Goal: Information Seeking & Learning: Learn about a topic

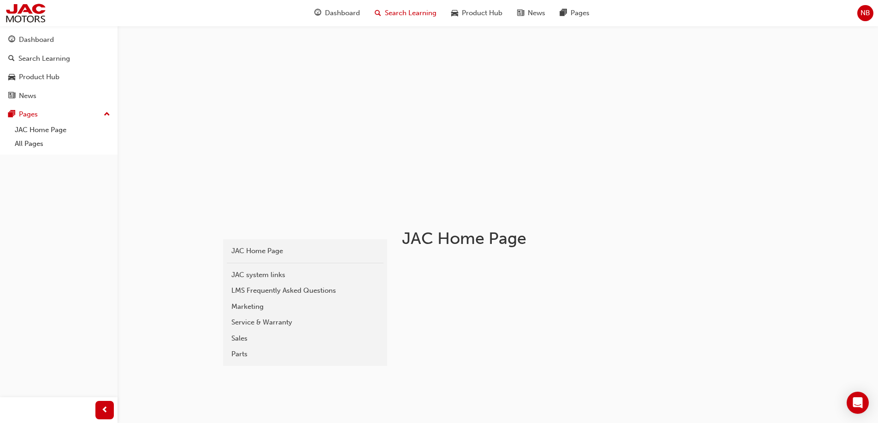
click at [406, 13] on span "Search Learning" at bounding box center [411, 13] width 52 height 11
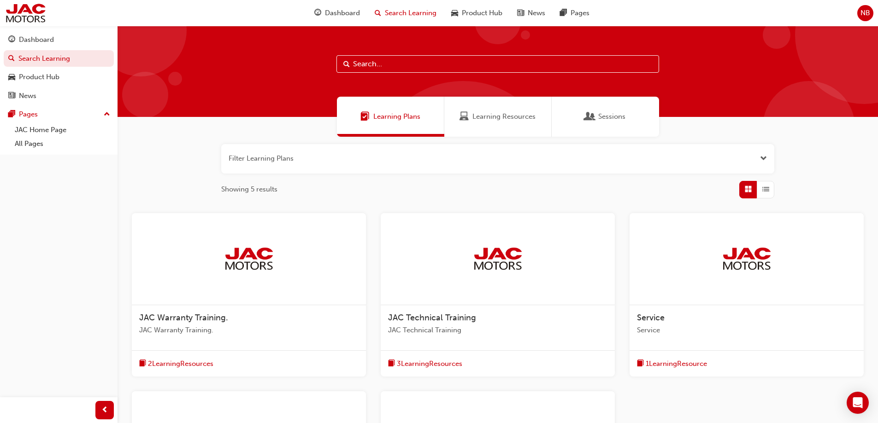
click at [492, 120] on span "Learning Resources" at bounding box center [503, 117] width 63 height 11
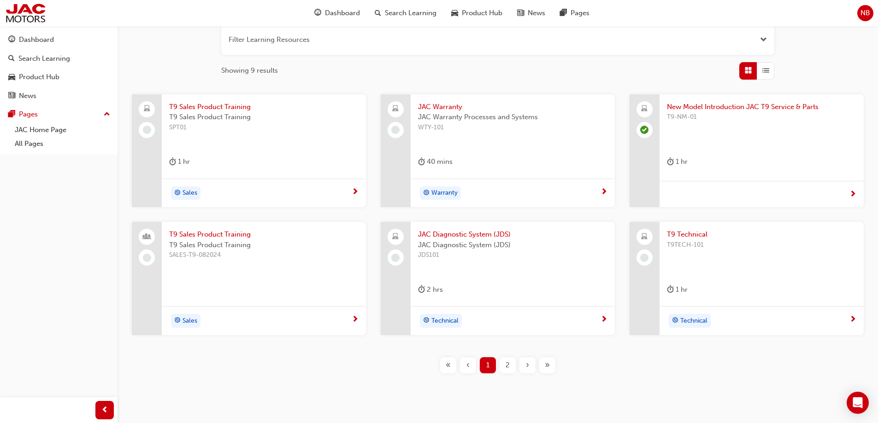
scroll to position [138, 0]
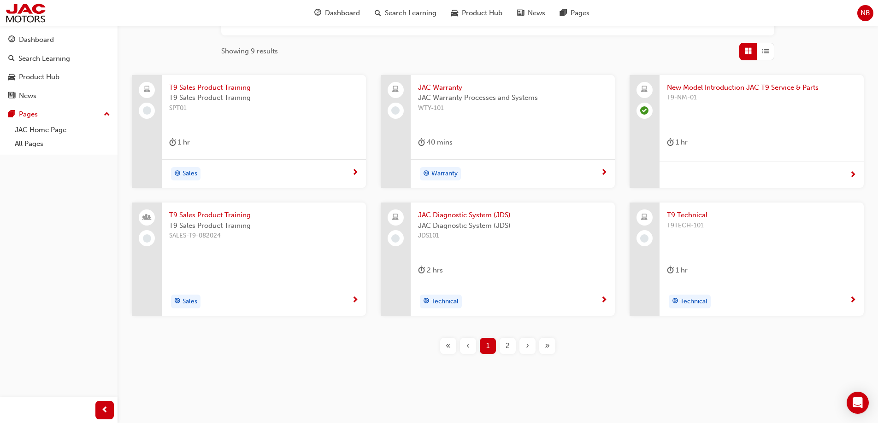
click at [504, 350] on div "2" at bounding box center [507, 346] width 16 height 16
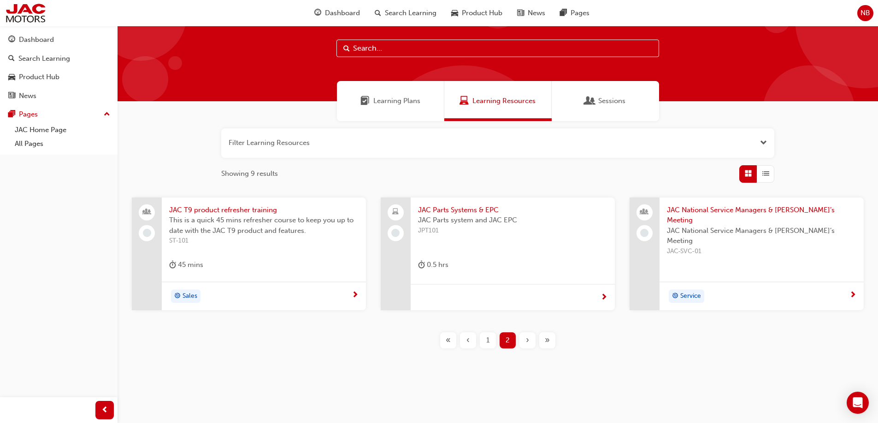
click at [743, 212] on span "JAC National Service Managers & [PERSON_NAME]’s Meeting" at bounding box center [761, 215] width 189 height 21
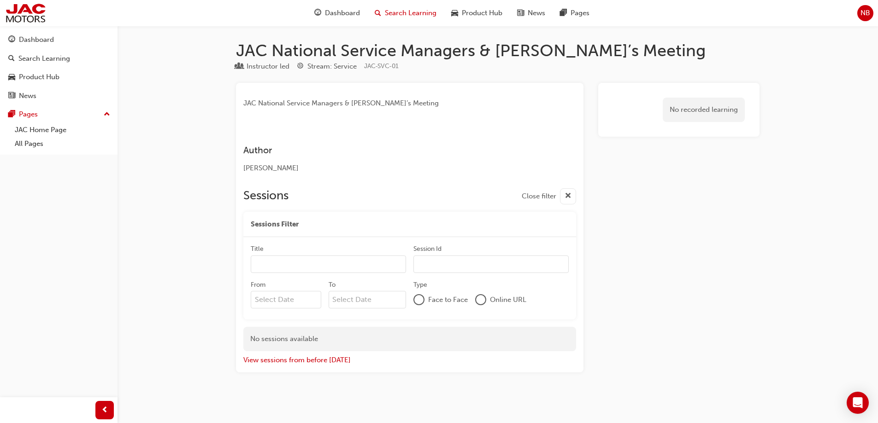
click at [402, 13] on span "Search Learning" at bounding box center [411, 13] width 52 height 11
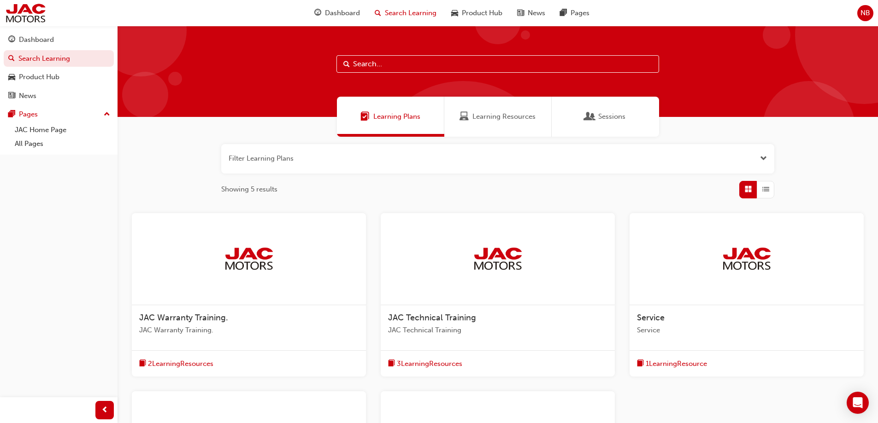
click at [489, 123] on div "Learning Resources" at bounding box center [497, 117] width 107 height 40
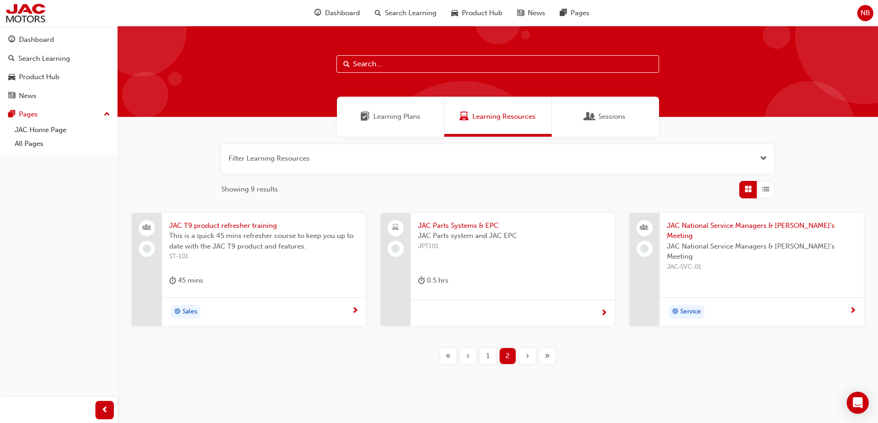
click at [594, 120] on span "Sessions" at bounding box center [589, 117] width 9 height 11
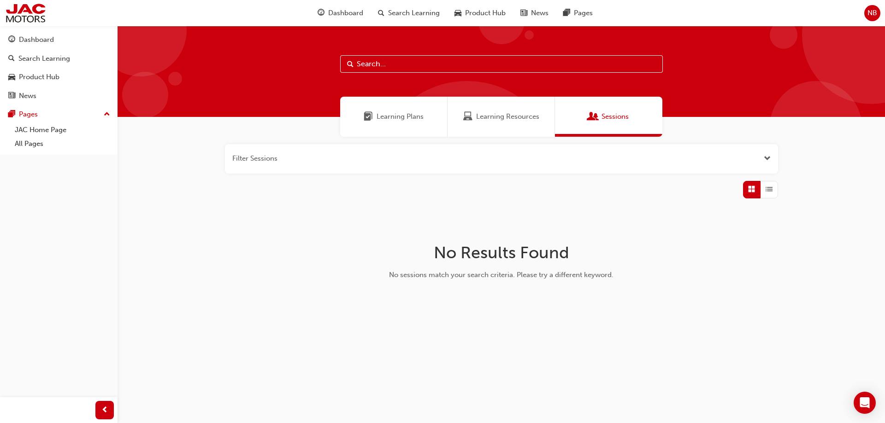
click at [500, 122] on div "Learning Resources" at bounding box center [500, 117] width 107 height 40
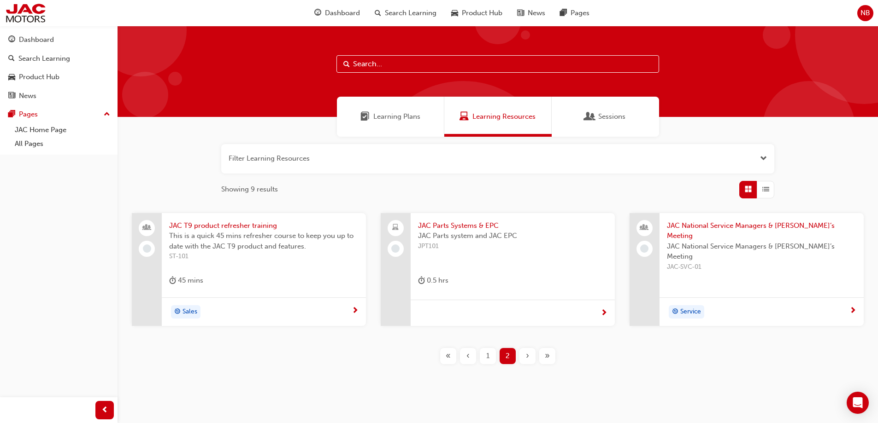
click at [458, 226] on span "JAC Parts Systems & EPC" at bounding box center [512, 226] width 189 height 11
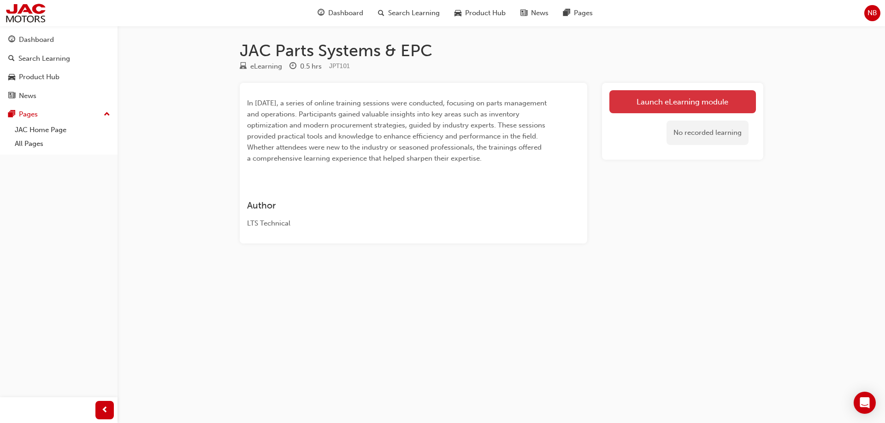
click at [692, 101] on link "Launch eLearning module" at bounding box center [682, 101] width 147 height 23
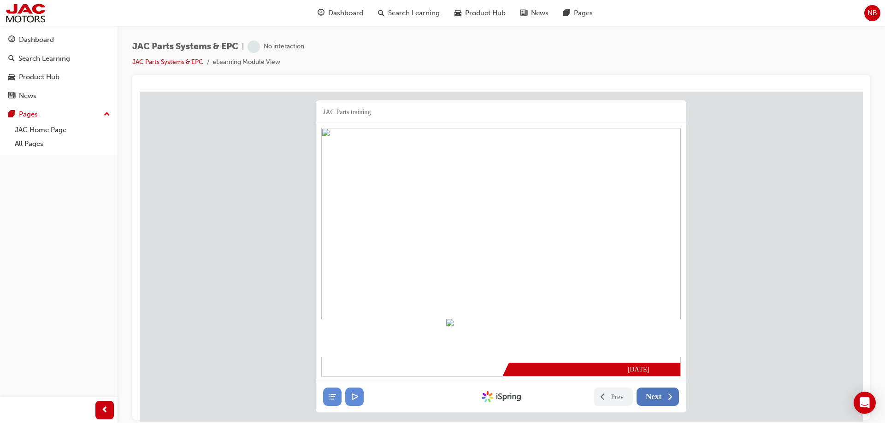
click at [652, 381] on div at bounding box center [501, 380] width 370 height 1
click at [663, 401] on button "Next" at bounding box center [657, 396] width 42 height 18
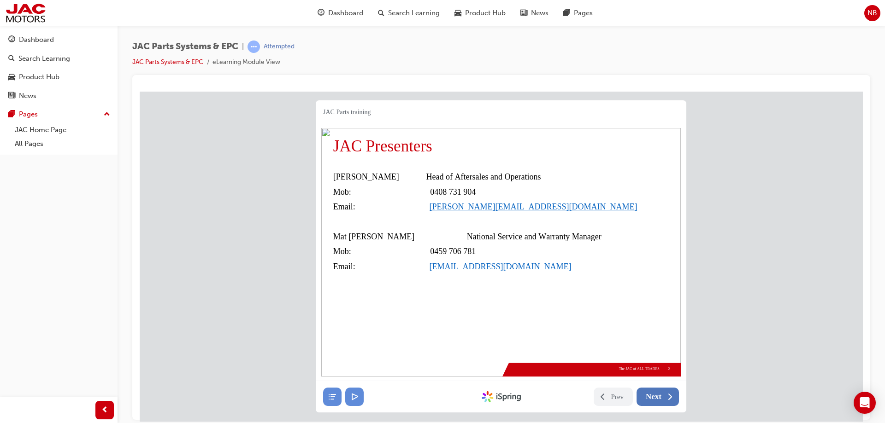
click at [663, 400] on button "Next" at bounding box center [657, 396] width 42 height 18
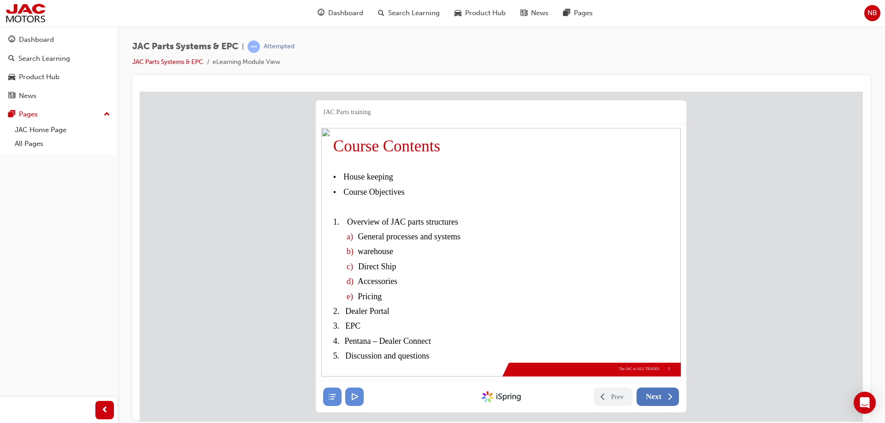
click at [663, 400] on button "Next" at bounding box center [657, 396] width 42 height 18
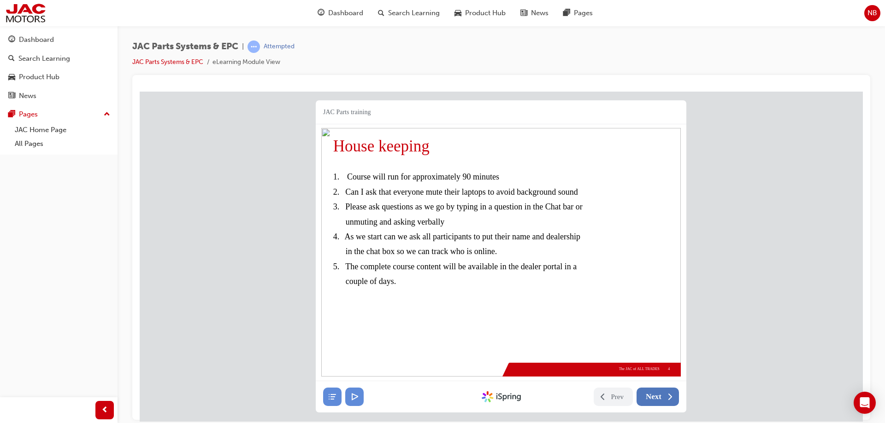
click at [663, 400] on button "Next" at bounding box center [657, 396] width 42 height 18
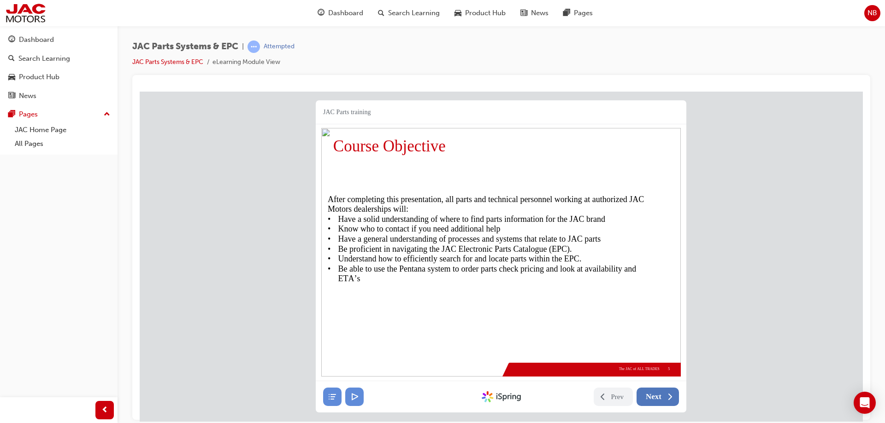
click at [663, 400] on button "Next" at bounding box center [657, 396] width 42 height 18
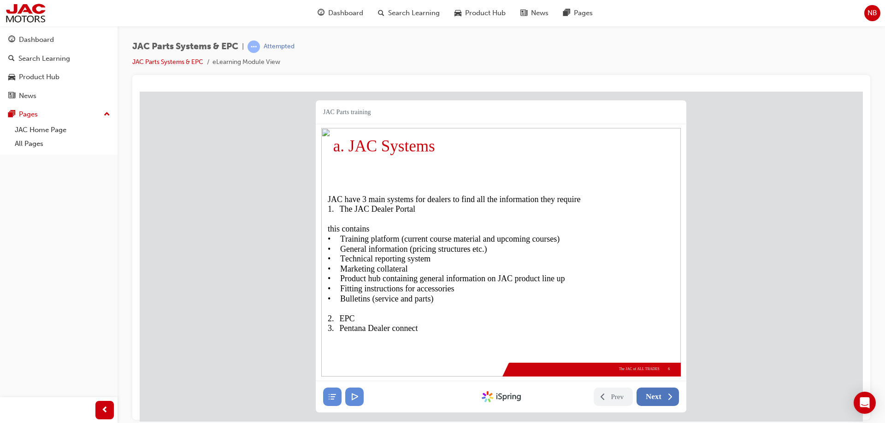
click at [663, 400] on button "Next" at bounding box center [657, 396] width 42 height 18
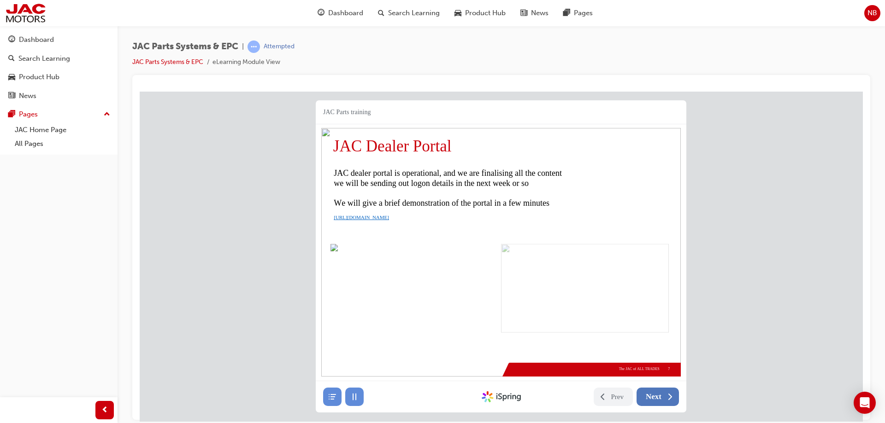
click at [663, 400] on button "Next" at bounding box center [657, 396] width 42 height 18
click at [663, 399] on button "Next" at bounding box center [657, 396] width 42 height 18
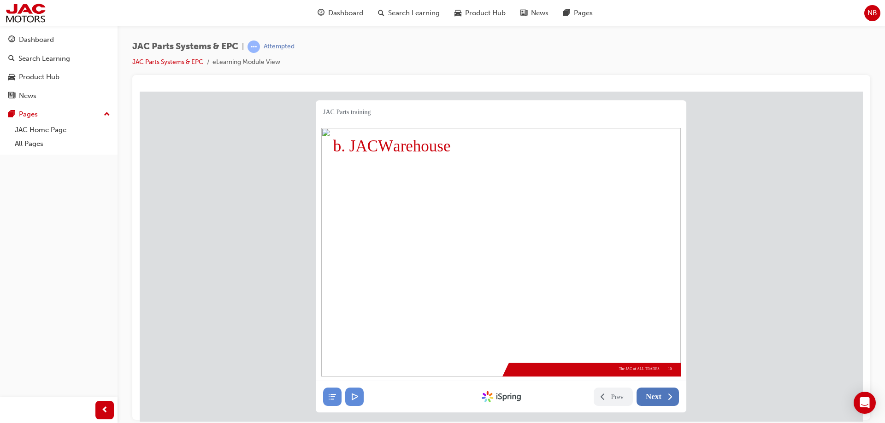
click at [663, 399] on button "Next" at bounding box center [657, 396] width 42 height 18
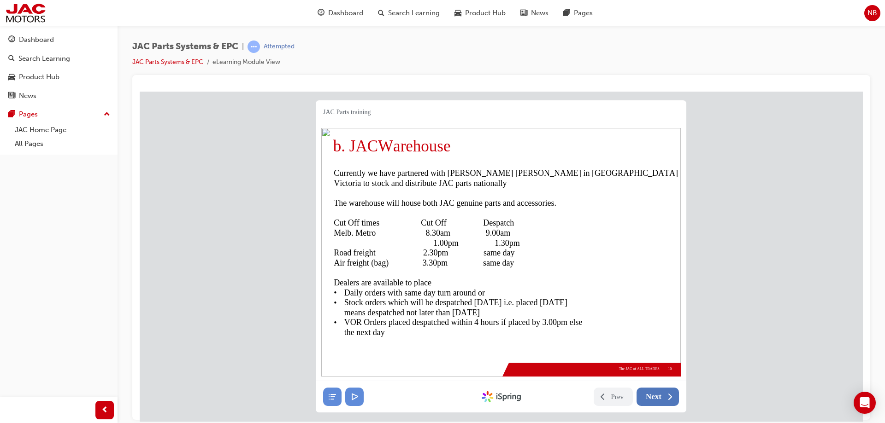
click at [663, 399] on button "Next" at bounding box center [657, 396] width 42 height 18
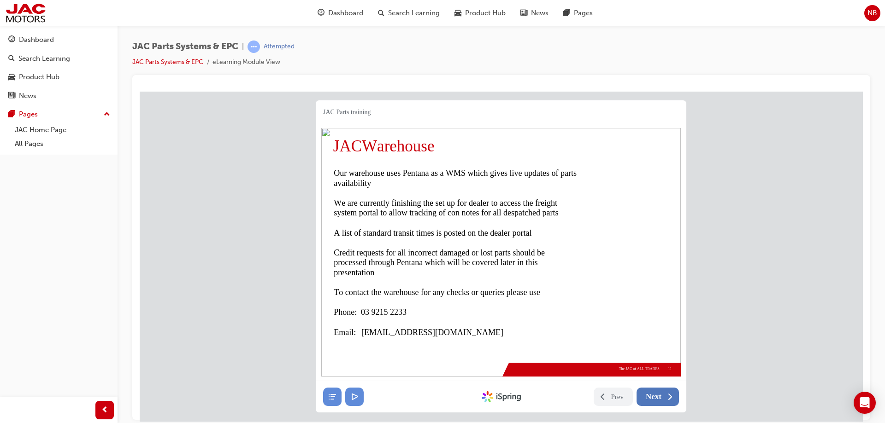
click at [663, 399] on button "Next" at bounding box center [657, 396] width 42 height 18
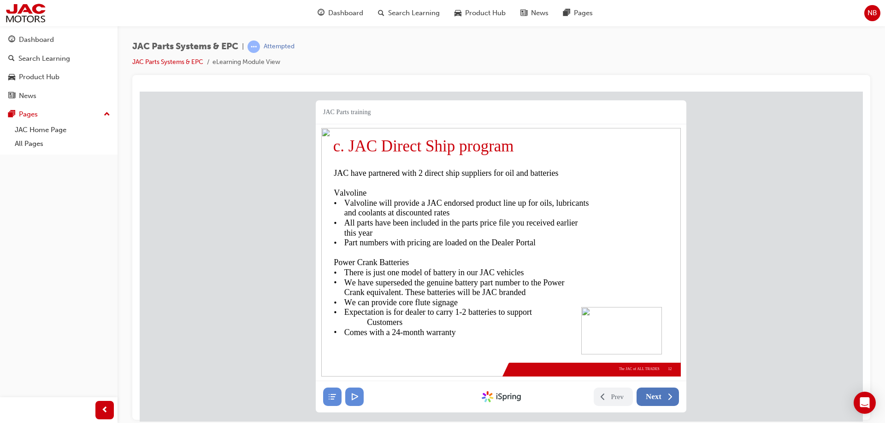
click at [663, 399] on button "Next" at bounding box center [657, 396] width 42 height 18
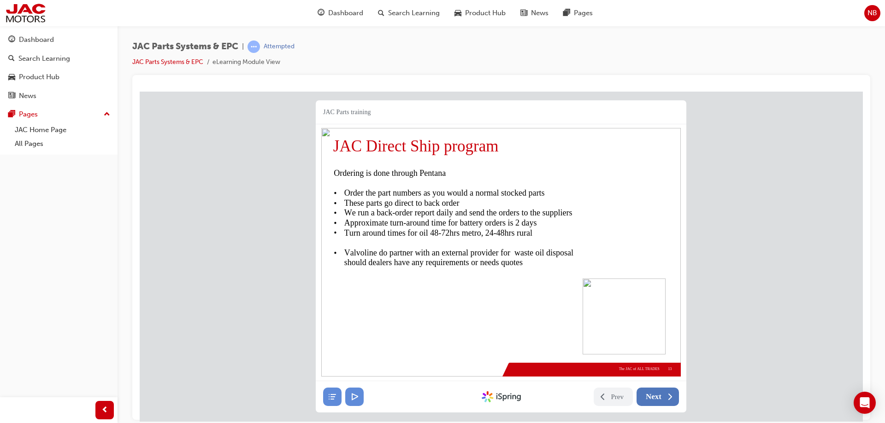
click at [663, 399] on button "Next" at bounding box center [657, 396] width 42 height 18
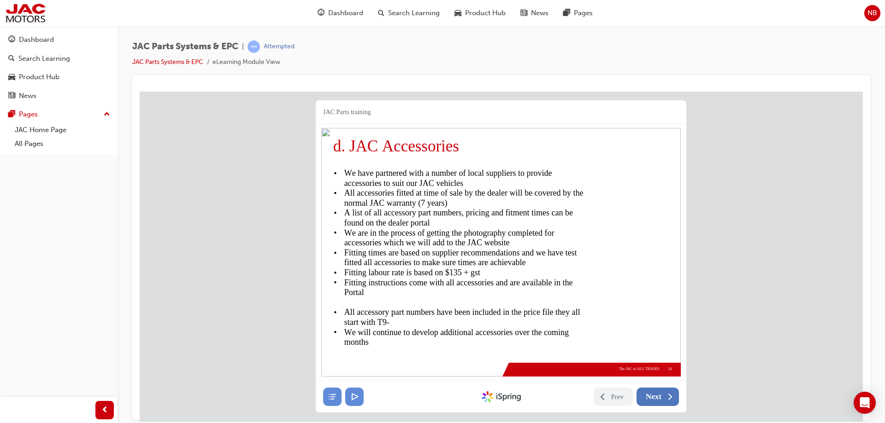
click at [663, 399] on button "Next" at bounding box center [657, 396] width 42 height 18
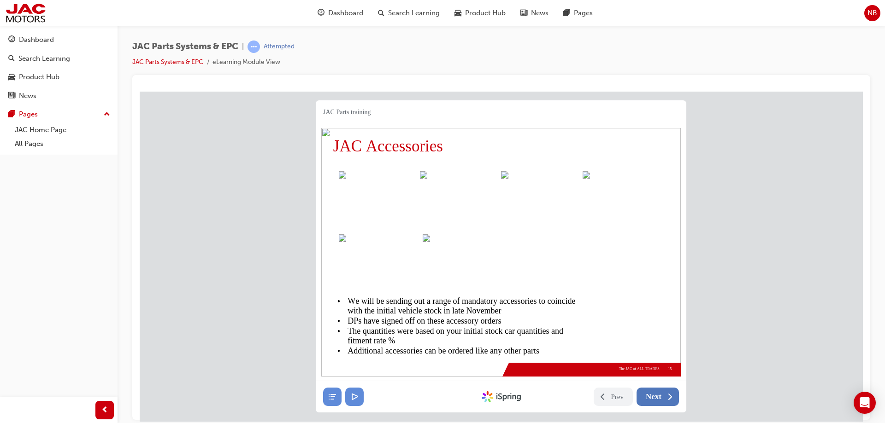
click at [663, 399] on button "Next" at bounding box center [657, 396] width 42 height 18
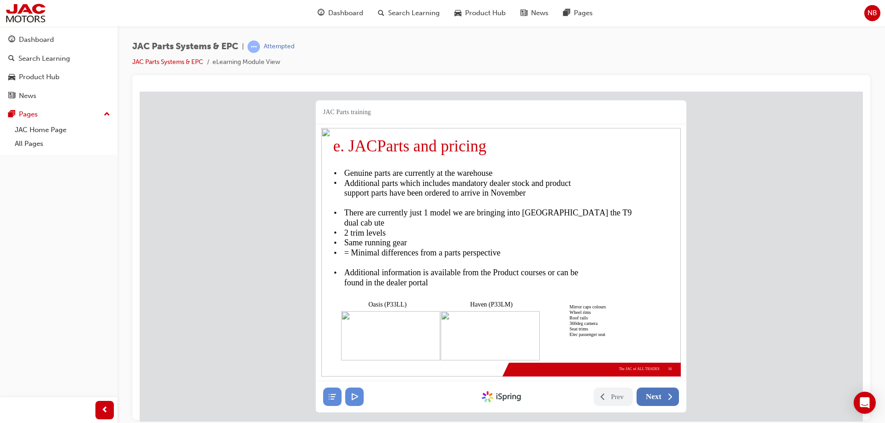
click at [663, 399] on button "Next" at bounding box center [657, 396] width 42 height 18
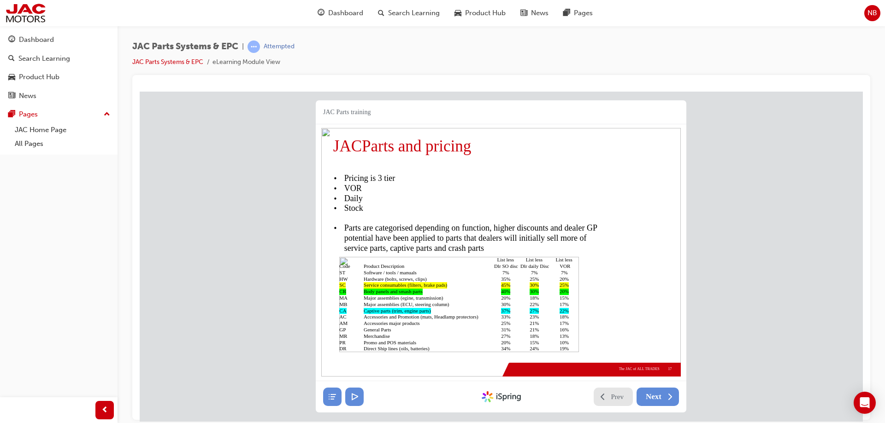
click at [605, 395] on button "Prev" at bounding box center [613, 396] width 40 height 18
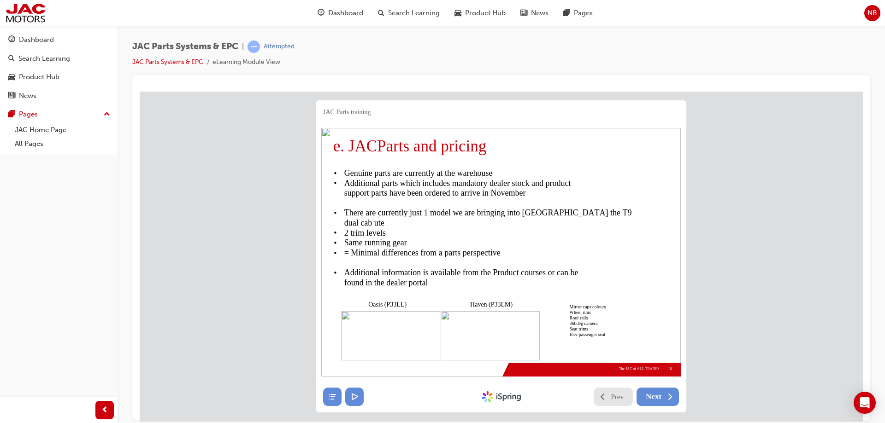
click at [605, 395] on button "Prev" at bounding box center [613, 396] width 40 height 18
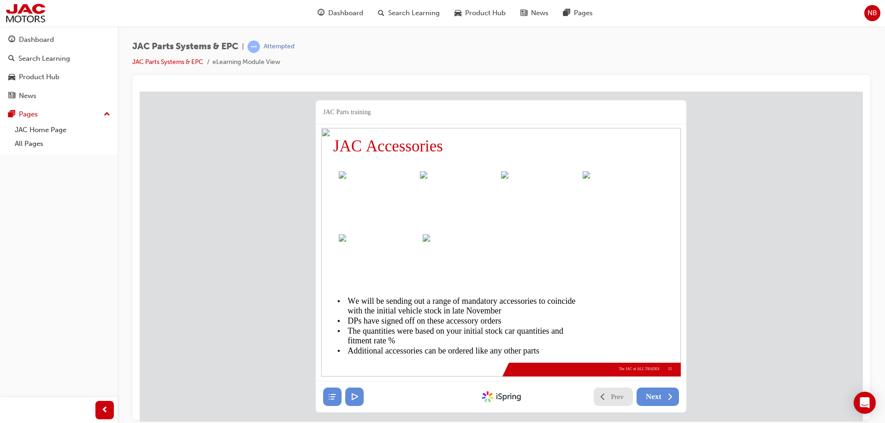
click at [605, 395] on button "Prev" at bounding box center [613, 396] width 40 height 18
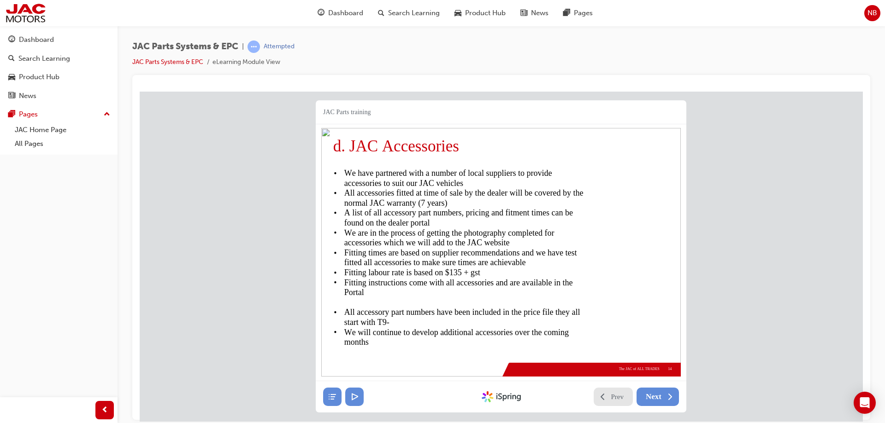
click at [605, 395] on button "Prev" at bounding box center [613, 396] width 40 height 18
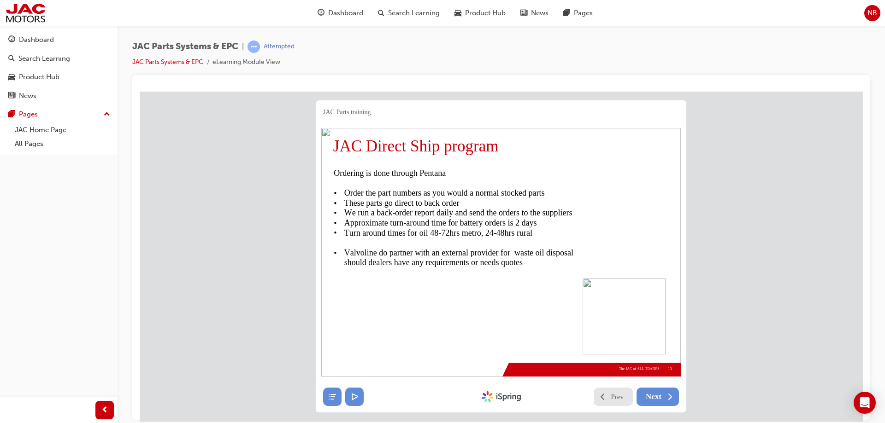
click at [605, 395] on button "Prev" at bounding box center [613, 396] width 40 height 18
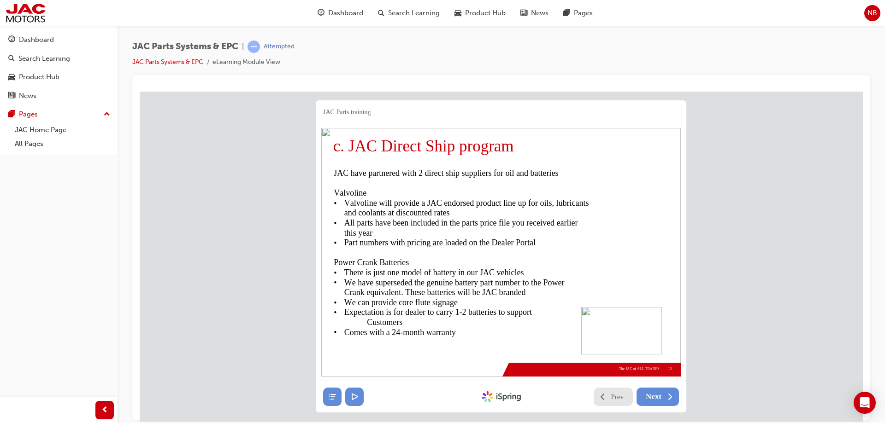
click at [605, 395] on button "Prev" at bounding box center [613, 396] width 40 height 18
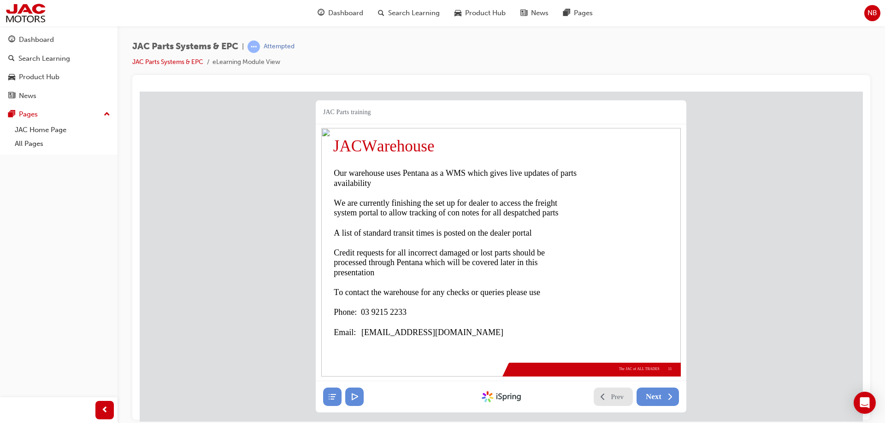
click at [605, 395] on button "Prev" at bounding box center [613, 396] width 40 height 18
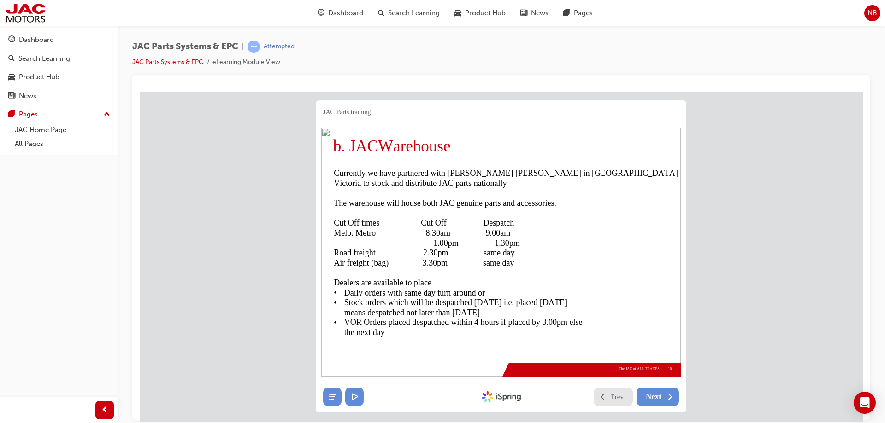
click at [605, 395] on button "Prev" at bounding box center [613, 396] width 40 height 18
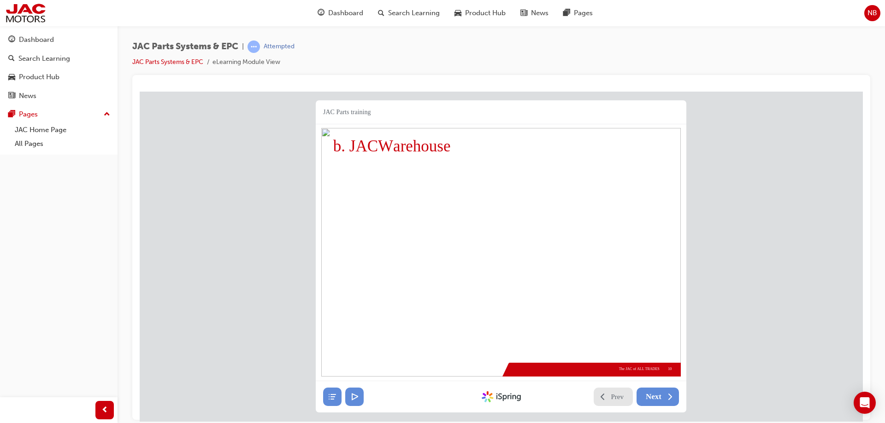
click at [605, 395] on button "Prev" at bounding box center [613, 396] width 40 height 18
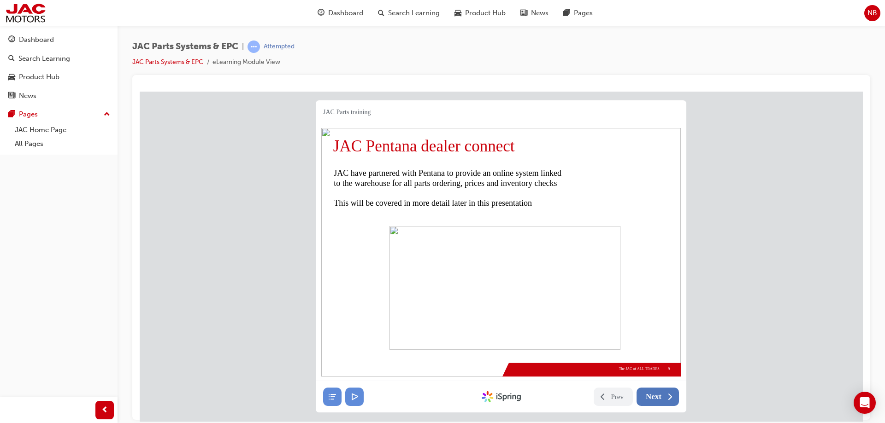
click at [660, 396] on span "Next" at bounding box center [654, 396] width 16 height 9
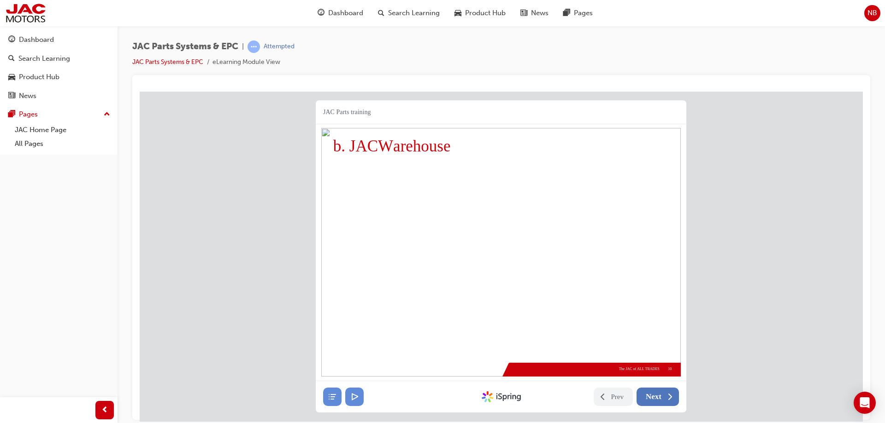
click at [660, 396] on span "Next" at bounding box center [654, 396] width 16 height 9
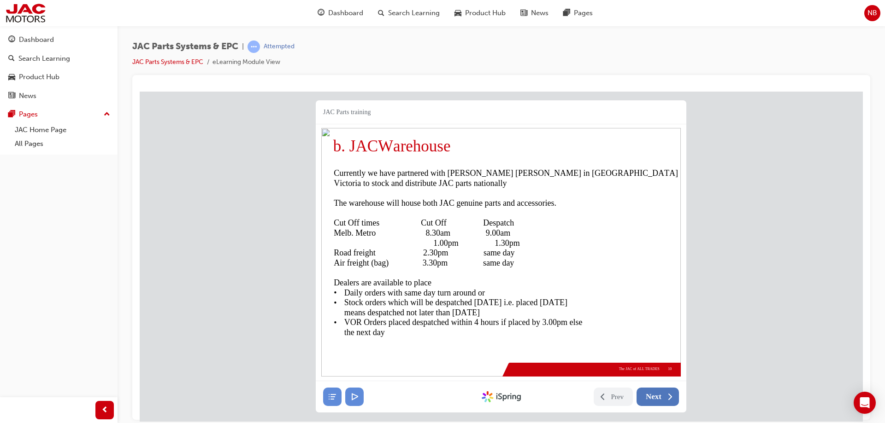
click at [660, 396] on span "Next" at bounding box center [654, 396] width 16 height 9
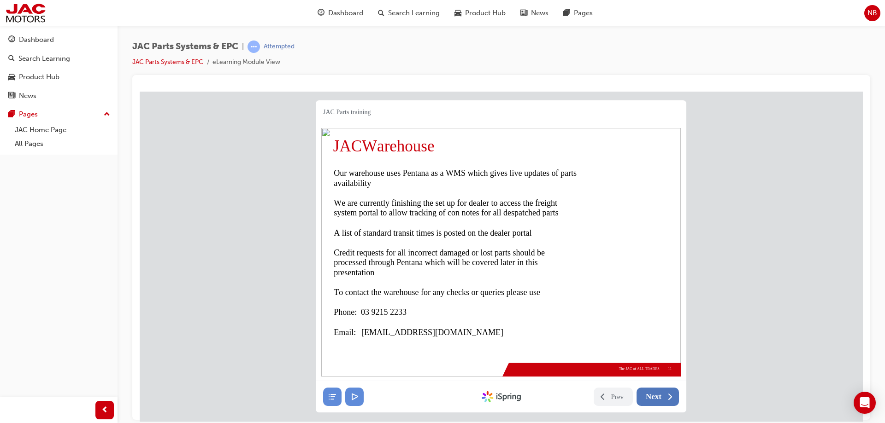
click at [660, 396] on span "Next" at bounding box center [654, 396] width 16 height 9
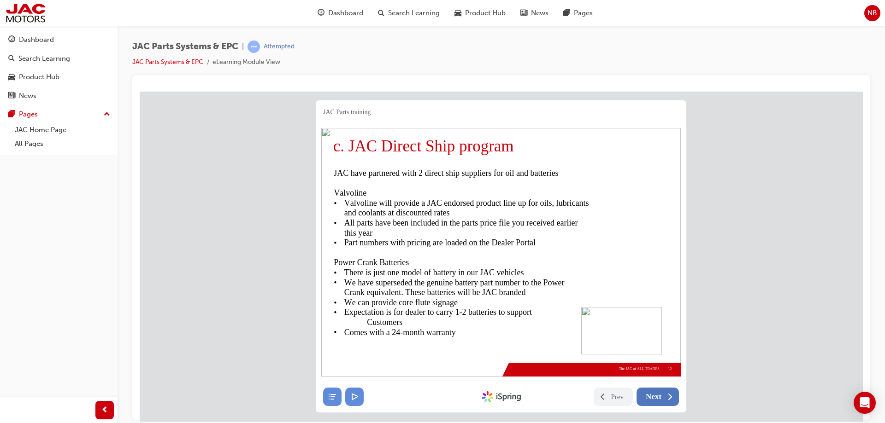
click at [660, 396] on span "Next" at bounding box center [654, 396] width 16 height 9
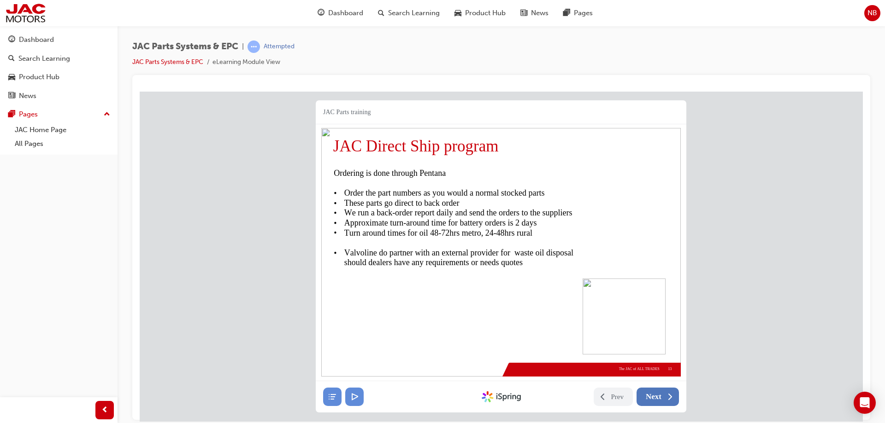
click at [660, 396] on span "Next" at bounding box center [654, 396] width 16 height 9
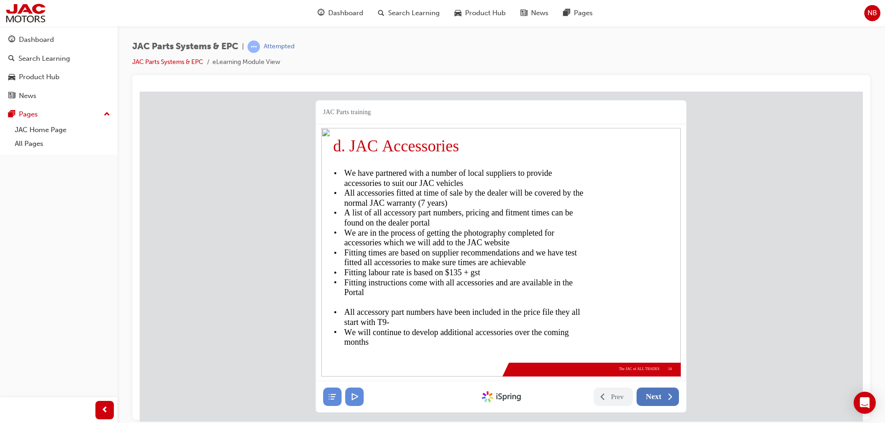
click at [660, 396] on span "Next" at bounding box center [654, 396] width 16 height 9
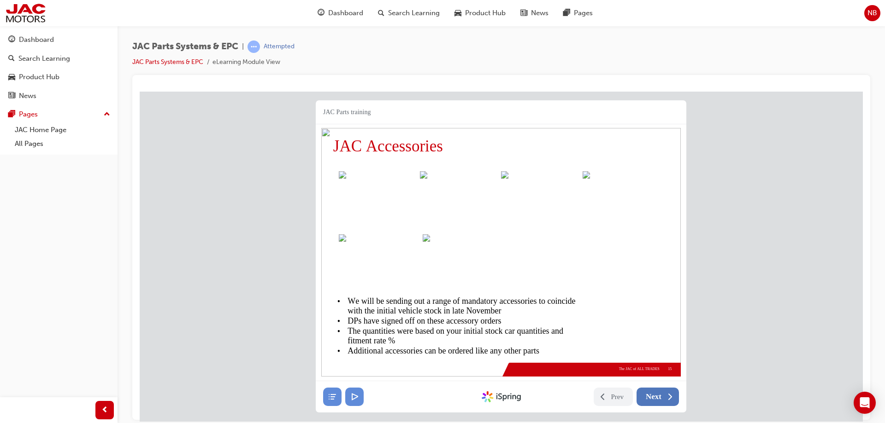
click at [660, 396] on span "Next" at bounding box center [654, 396] width 16 height 9
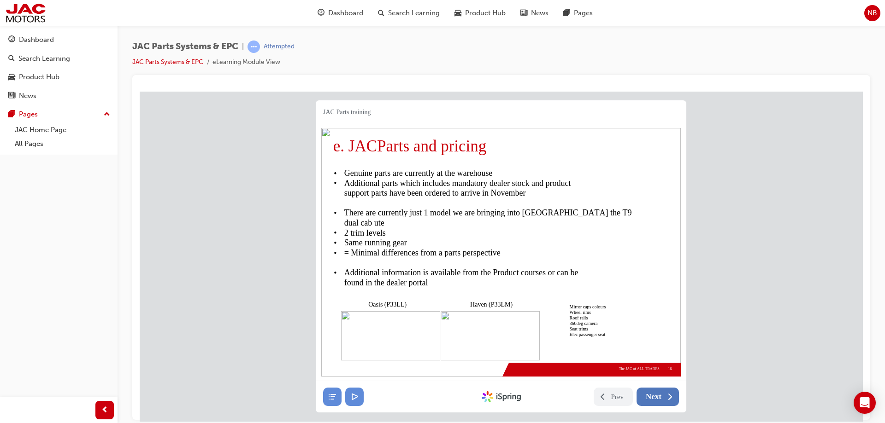
click at [660, 396] on span "Next" at bounding box center [654, 396] width 16 height 9
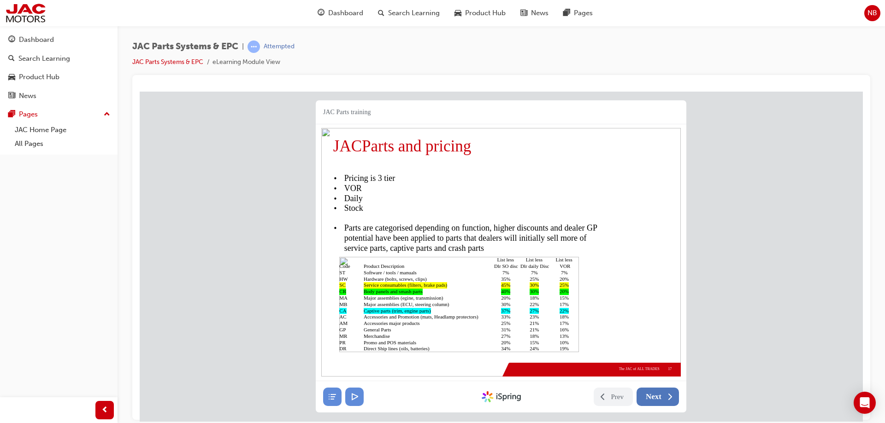
click at [660, 396] on span "Next" at bounding box center [654, 396] width 16 height 9
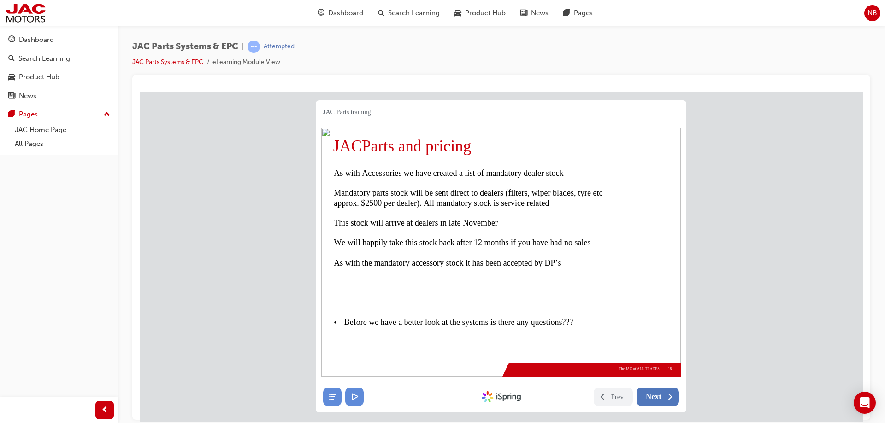
click at [660, 396] on span "Next" at bounding box center [654, 396] width 16 height 9
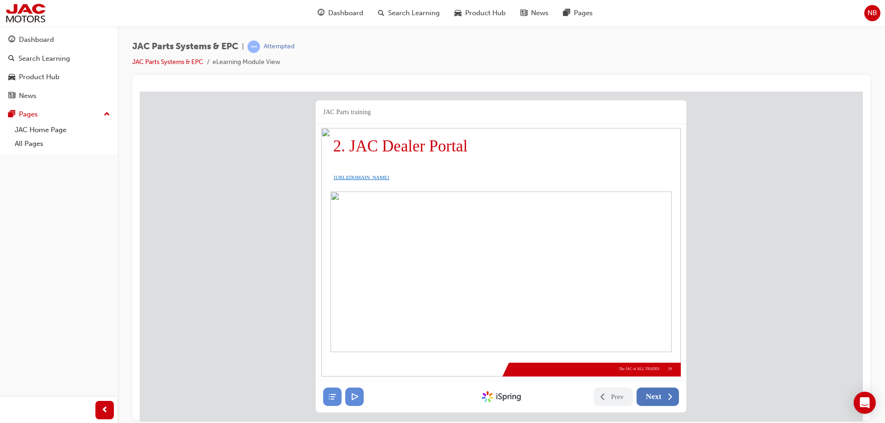
click at [660, 386] on nav "Prev Next Created with iSpring" at bounding box center [501, 396] width 370 height 31
click at [659, 396] on span "Next" at bounding box center [654, 396] width 16 height 9
click at [663, 396] on button "Next" at bounding box center [657, 396] width 42 height 18
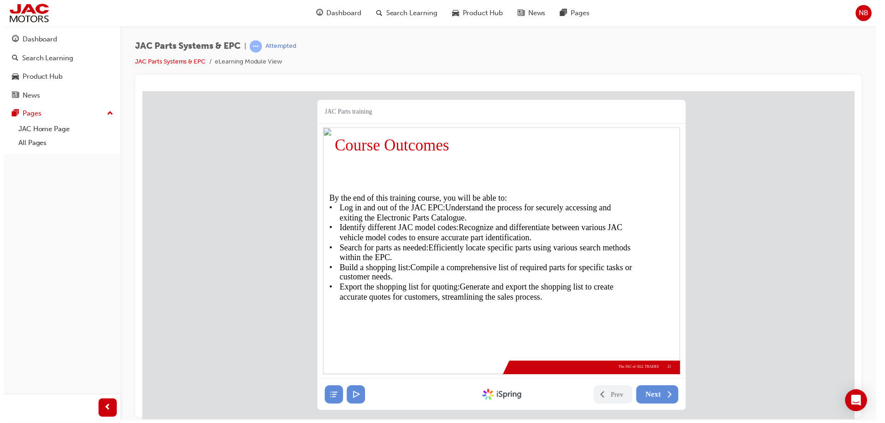
click at [665, 395] on nav "Prev Next Created with iSpring" at bounding box center [503, 396] width 370 height 31
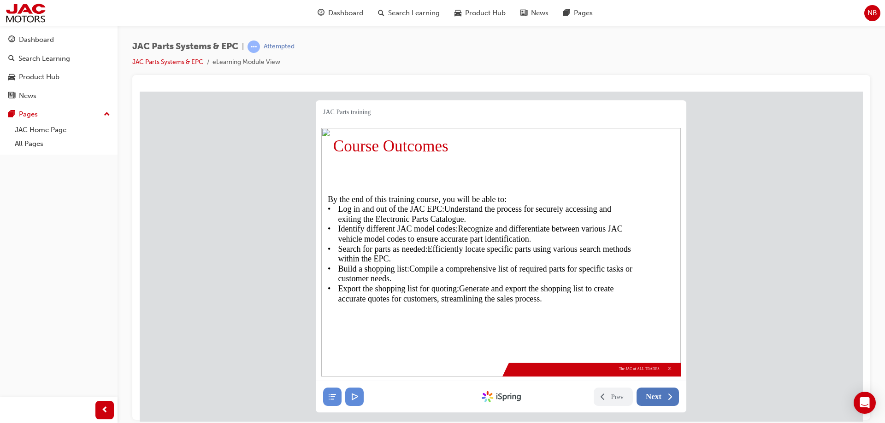
click at [656, 396] on span "Next" at bounding box center [654, 396] width 16 height 9
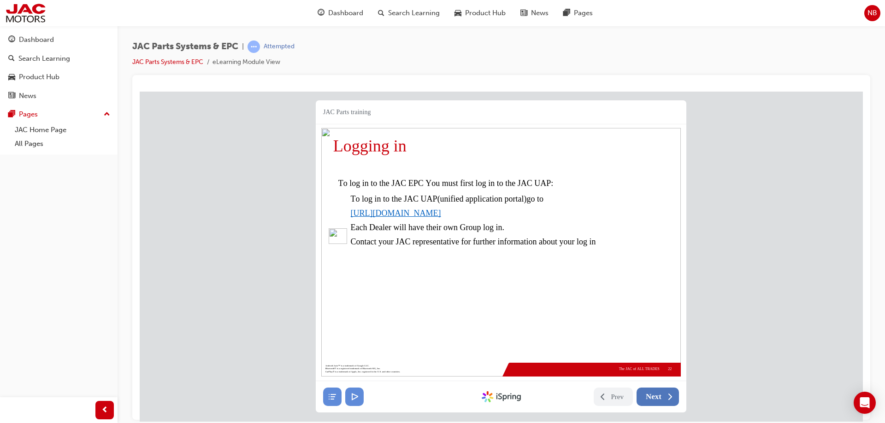
click at [658, 399] on span "Next" at bounding box center [654, 396] width 16 height 9
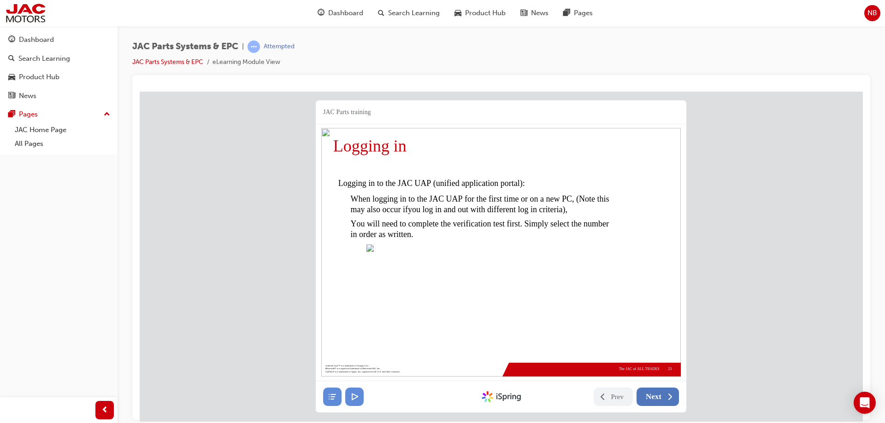
click at [658, 399] on span "Next" at bounding box center [654, 396] width 16 height 9
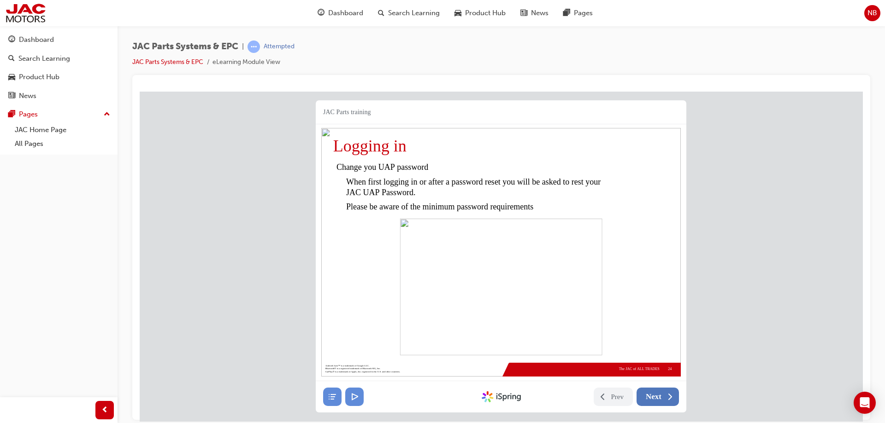
click at [658, 397] on span "Next" at bounding box center [654, 396] width 16 height 9
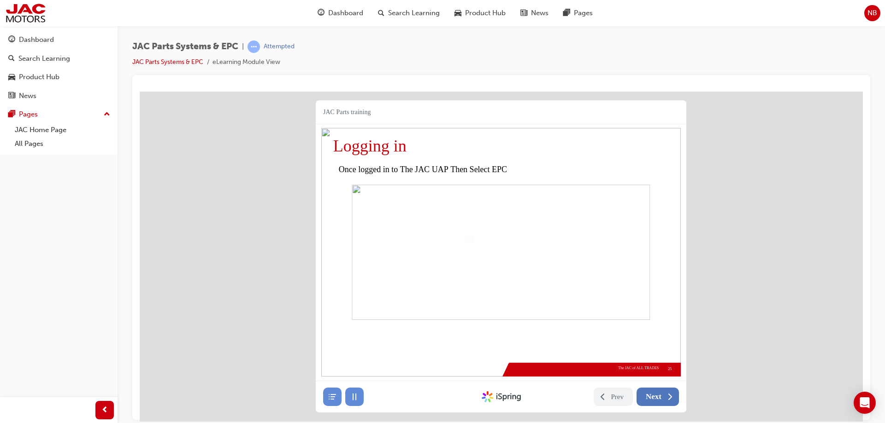
click at [659, 398] on span "Next" at bounding box center [654, 396] width 16 height 9
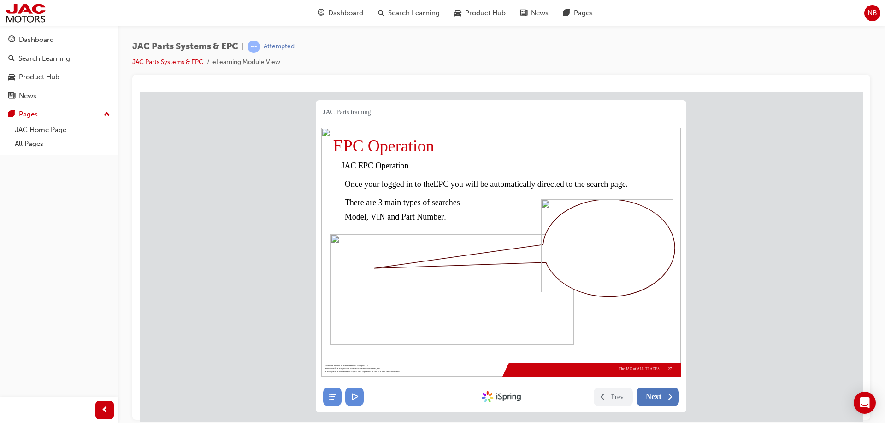
click at [659, 398] on span "Next" at bounding box center [654, 396] width 16 height 9
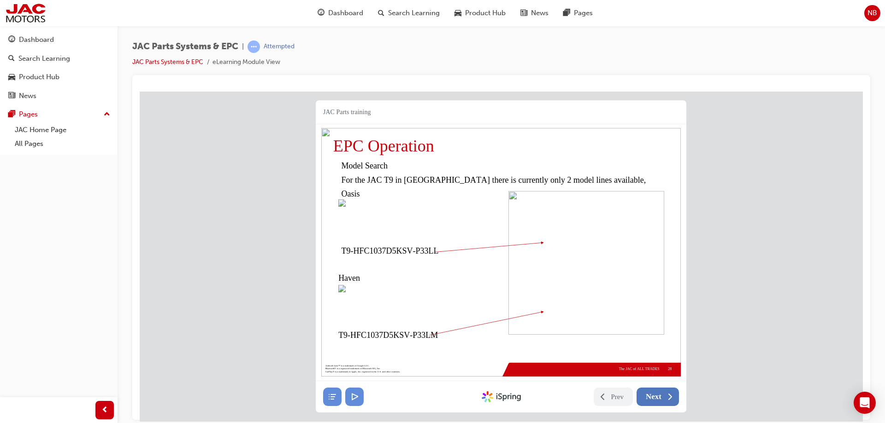
click at [659, 398] on span "Next" at bounding box center [654, 396] width 16 height 9
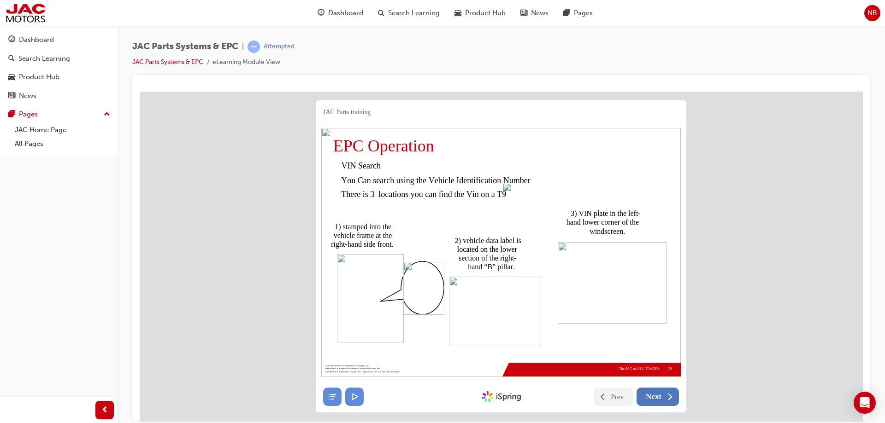
click at [659, 398] on span "Next" at bounding box center [654, 396] width 16 height 9
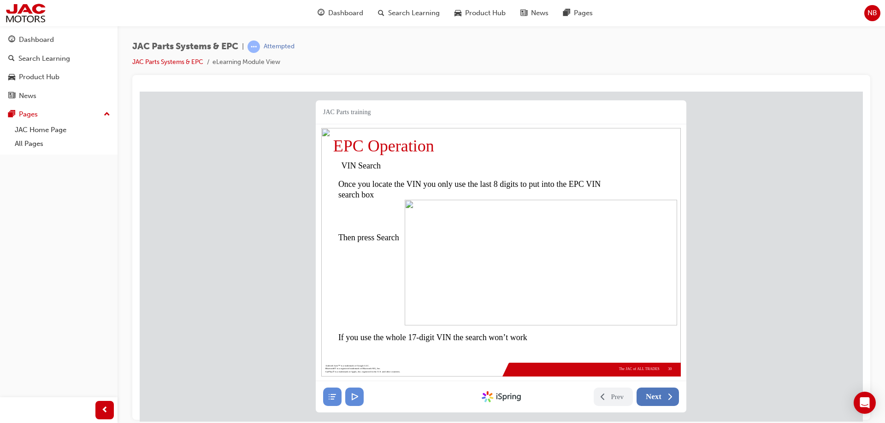
click at [659, 398] on span "Next" at bounding box center [654, 396] width 16 height 9
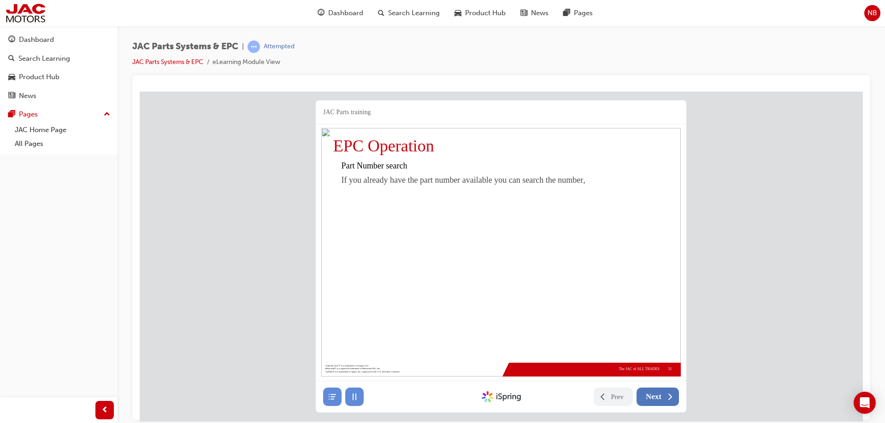
click at [659, 398] on span "Next" at bounding box center [654, 396] width 16 height 9
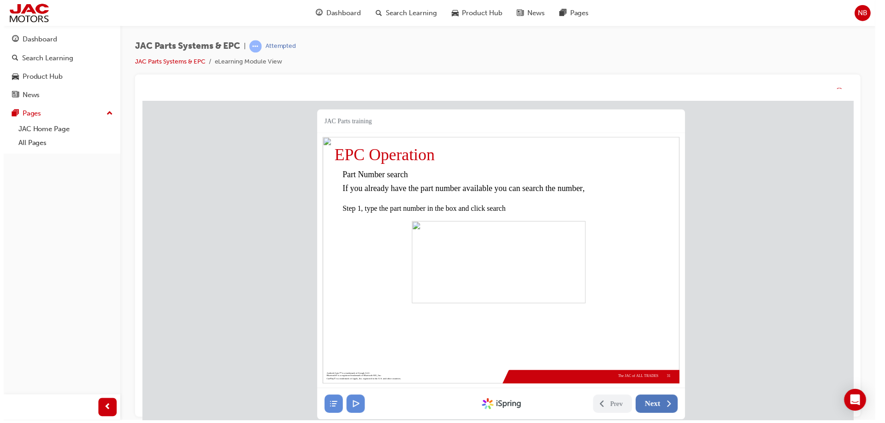
click at [661, 407] on span "Next" at bounding box center [656, 406] width 16 height 9
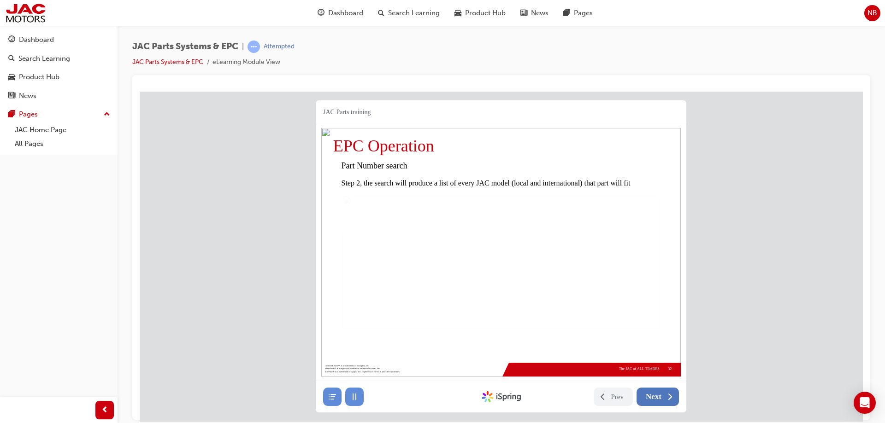
click at [659, 398] on span "Next" at bounding box center [654, 396] width 16 height 9
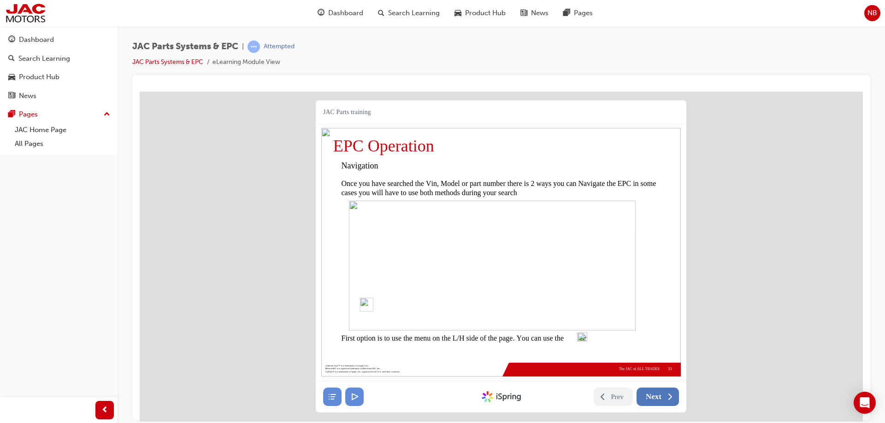
click at [659, 398] on span "Next" at bounding box center [654, 396] width 16 height 9
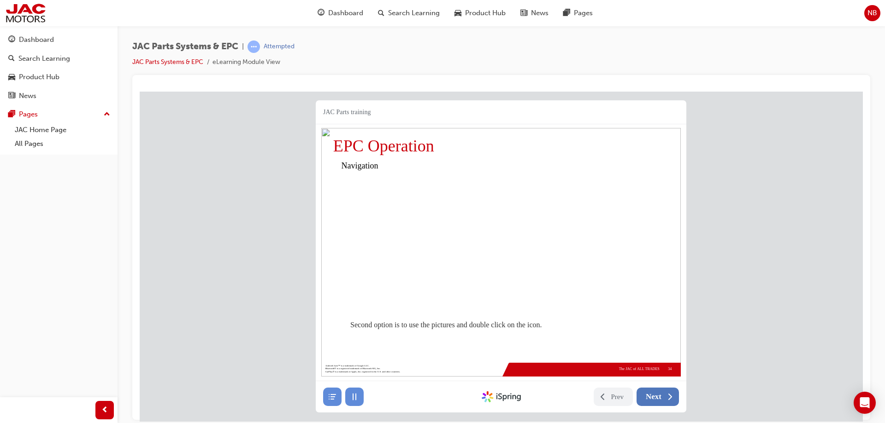
click at [659, 387] on button "Next" at bounding box center [657, 396] width 42 height 18
click at [659, 398] on span "Next" at bounding box center [654, 396] width 16 height 9
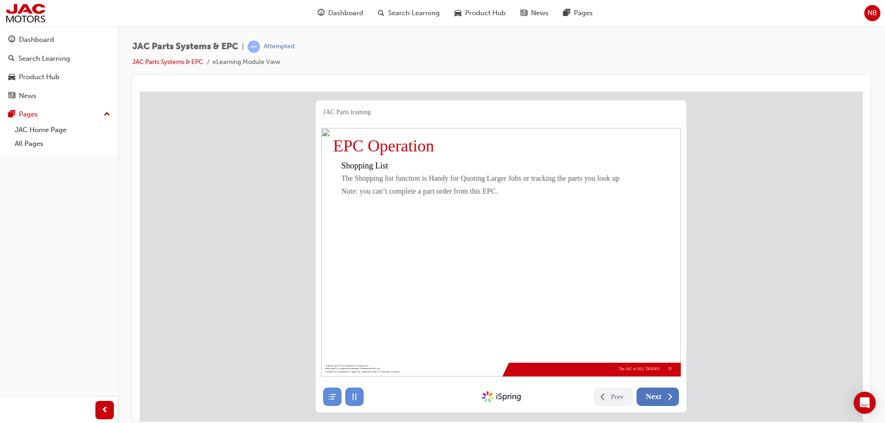
click at [659, 398] on span "Next" at bounding box center [654, 396] width 16 height 9
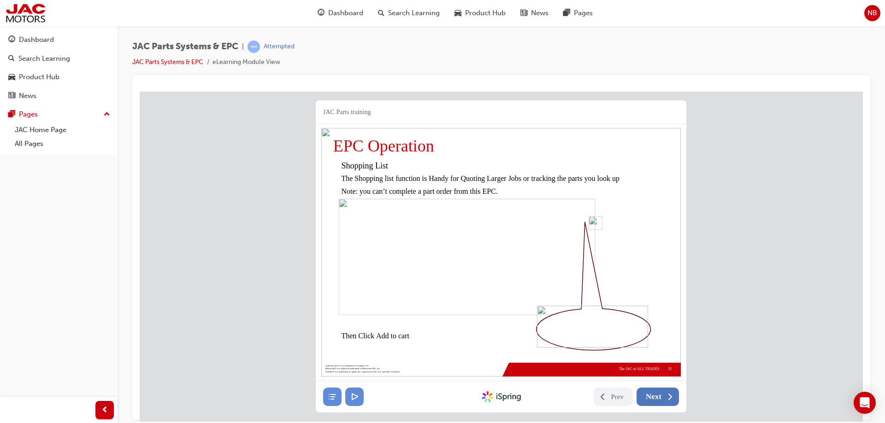
click at [651, 395] on span "Next" at bounding box center [654, 396] width 16 height 9
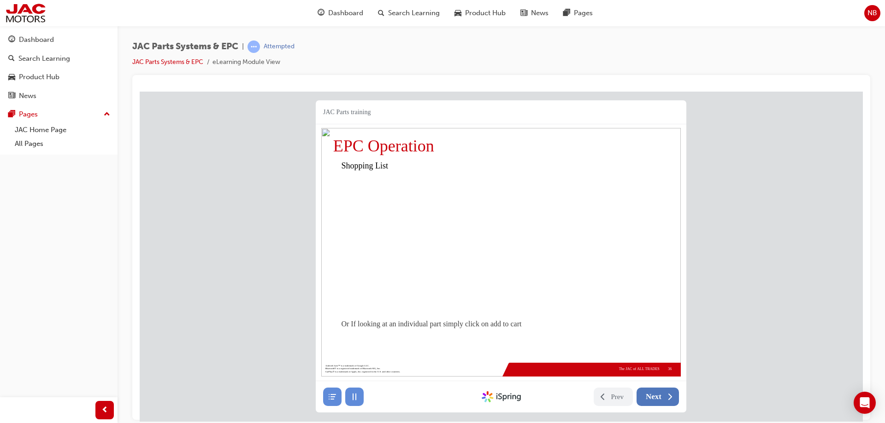
click at [651, 395] on span "Next" at bounding box center [654, 396] width 16 height 9
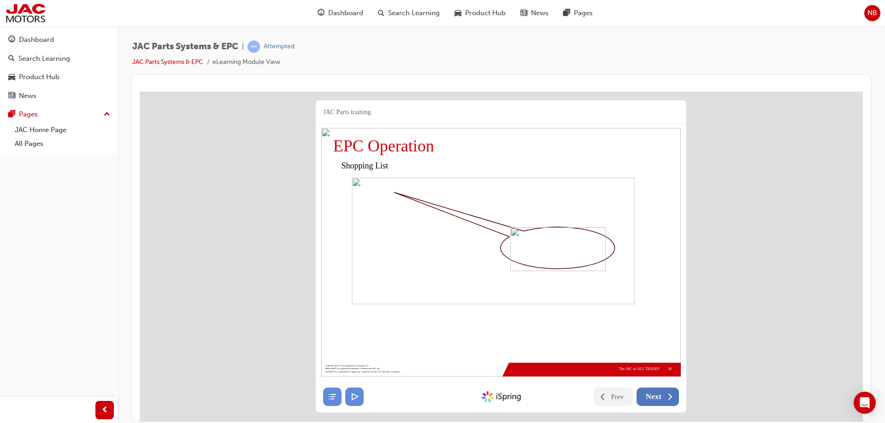
click at [651, 395] on span "Next" at bounding box center [654, 396] width 16 height 9
click at [652, 395] on span "Next" at bounding box center [654, 396] width 16 height 9
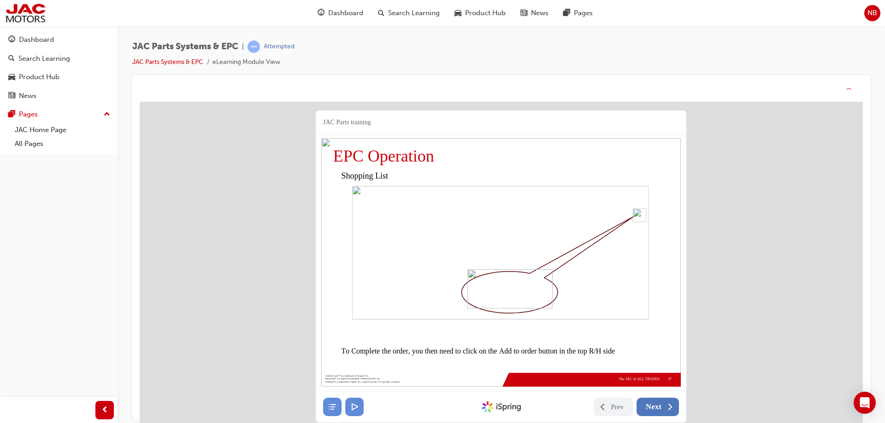
click at [652, 405] on span "Next" at bounding box center [654, 407] width 16 height 9
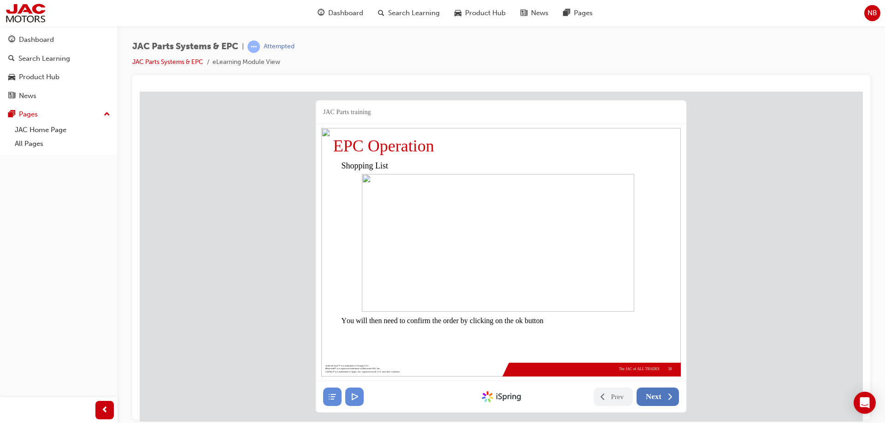
click at [652, 395] on span "Next" at bounding box center [654, 396] width 16 height 9
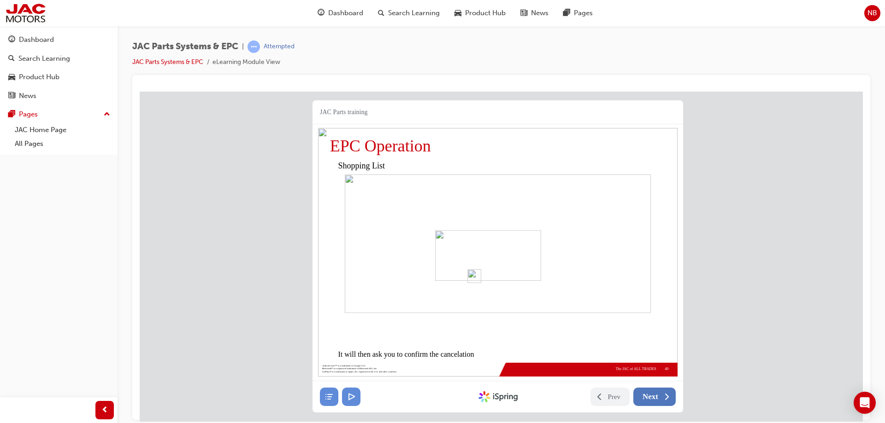
click at [653, 396] on span "Next" at bounding box center [650, 396] width 16 height 9
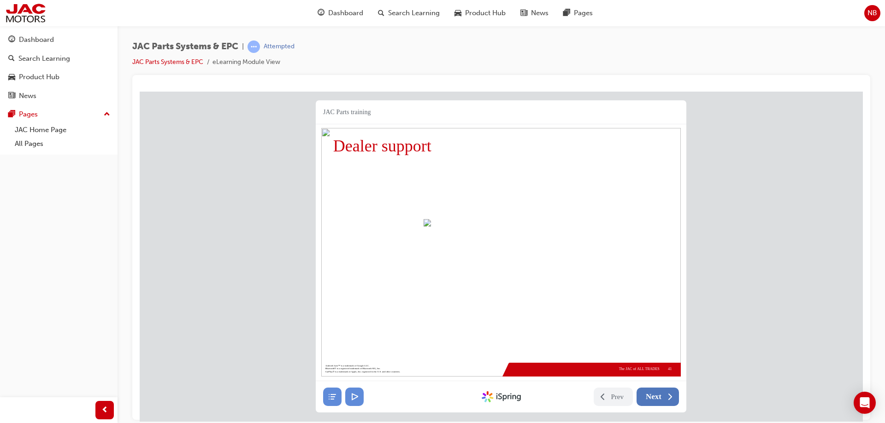
click at [653, 396] on span "Next" at bounding box center [654, 396] width 16 height 9
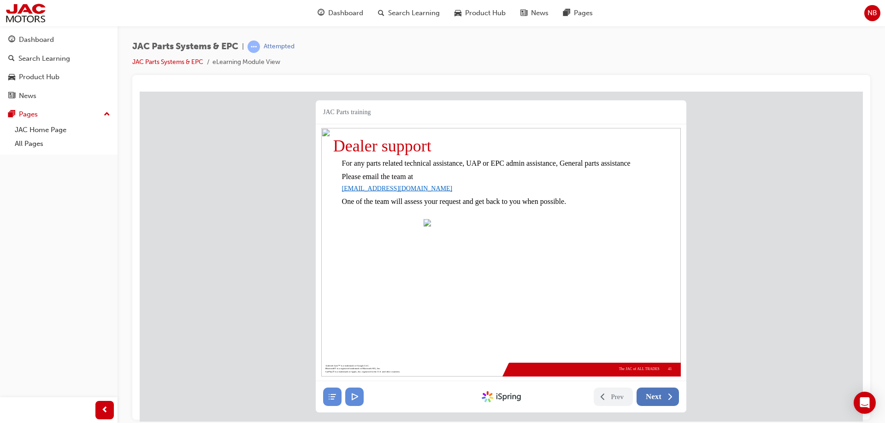
click at [653, 396] on span "Next" at bounding box center [654, 396] width 16 height 9
click at [649, 400] on span "Next" at bounding box center [654, 396] width 16 height 9
click at [654, 400] on span "Next" at bounding box center [654, 396] width 16 height 9
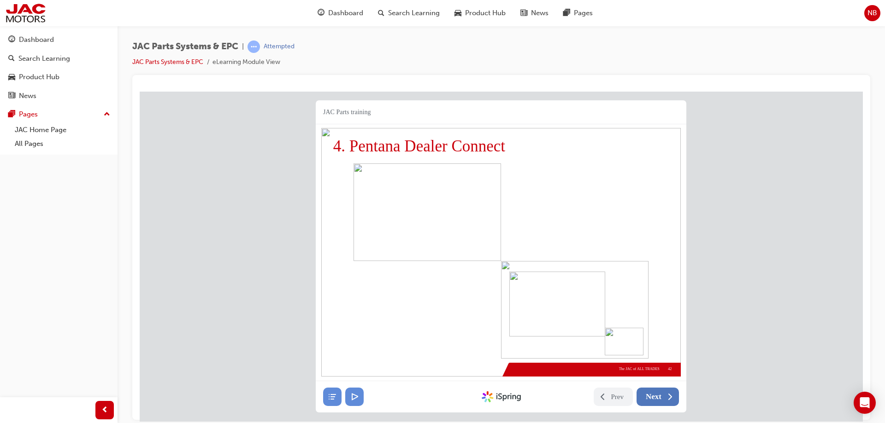
click at [657, 398] on span "Next" at bounding box center [654, 396] width 16 height 9
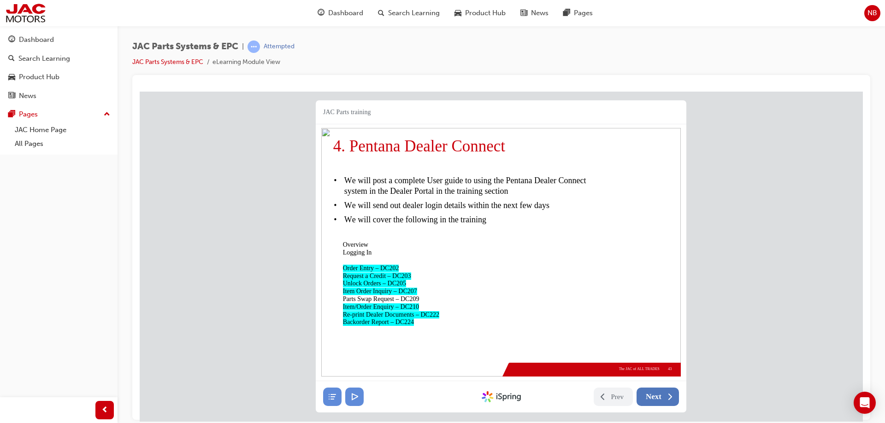
click at [660, 399] on span "Next" at bounding box center [654, 396] width 16 height 9
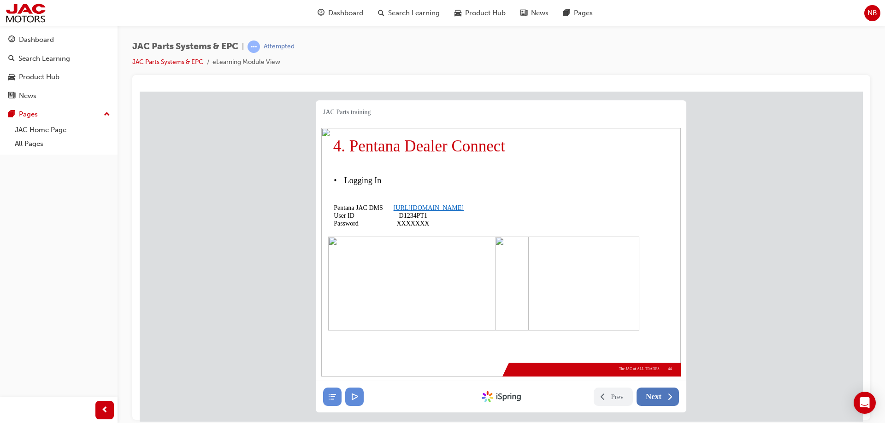
click at [654, 397] on span "Next" at bounding box center [654, 396] width 16 height 9
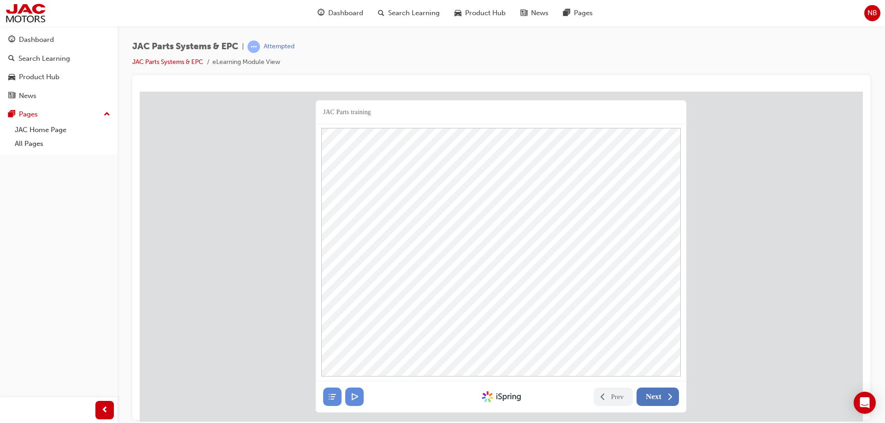
click at [654, 397] on span "Next" at bounding box center [654, 396] width 16 height 9
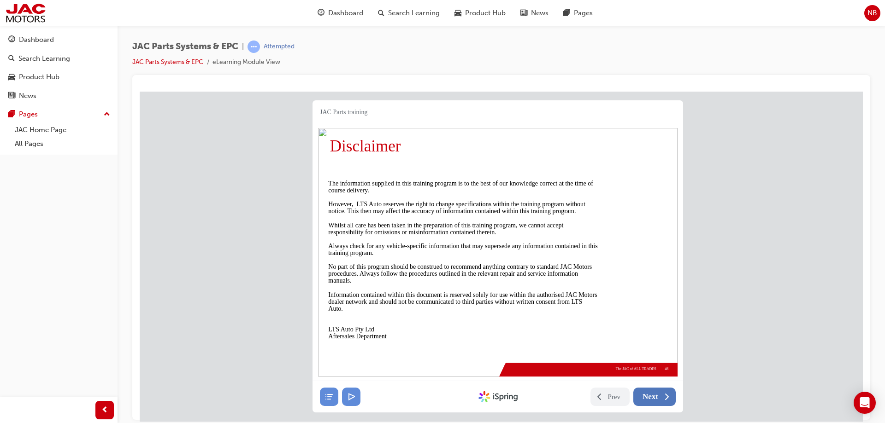
click at [654, 397] on span "Next" at bounding box center [650, 396] width 16 height 9
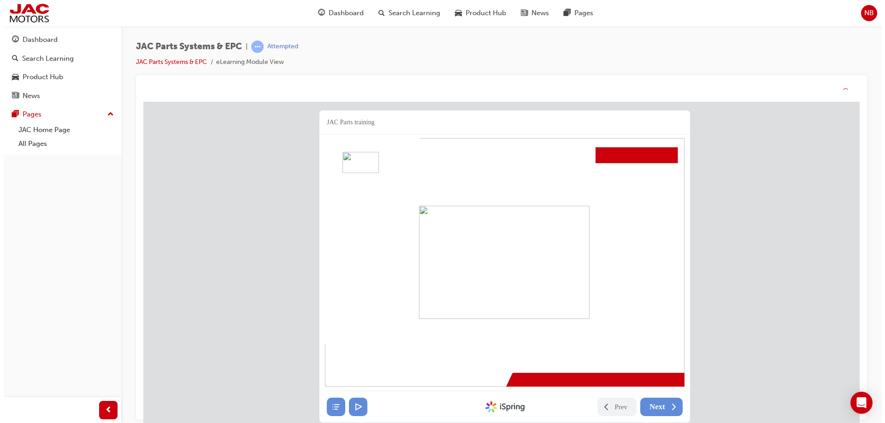
click at [657, 397] on nav "Prev Next Created with iSpring" at bounding box center [504, 407] width 370 height 31
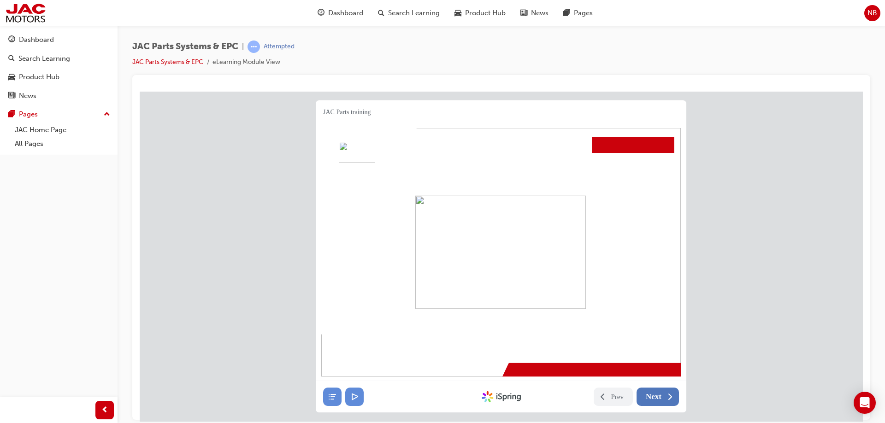
click at [654, 397] on span "Next" at bounding box center [654, 396] width 16 height 9
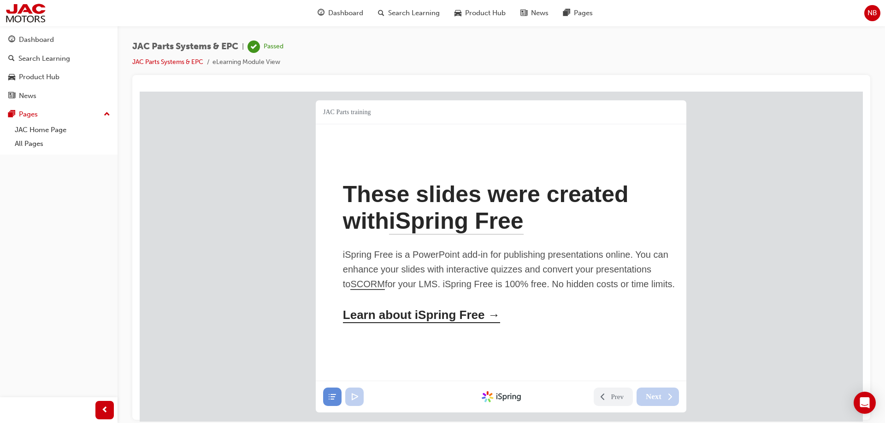
click at [428, 323] on div "Learn about iSpring Free →" at bounding box center [421, 315] width 157 height 15
click at [408, 12] on span "Search Learning" at bounding box center [414, 13] width 52 height 11
